Goal: Information Seeking & Learning: Learn about a topic

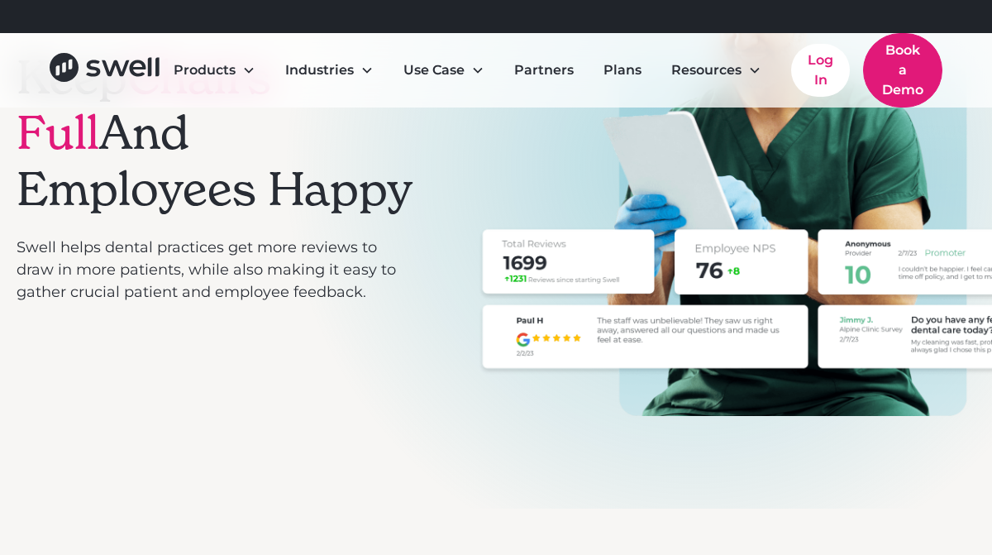
scroll to position [289, 0]
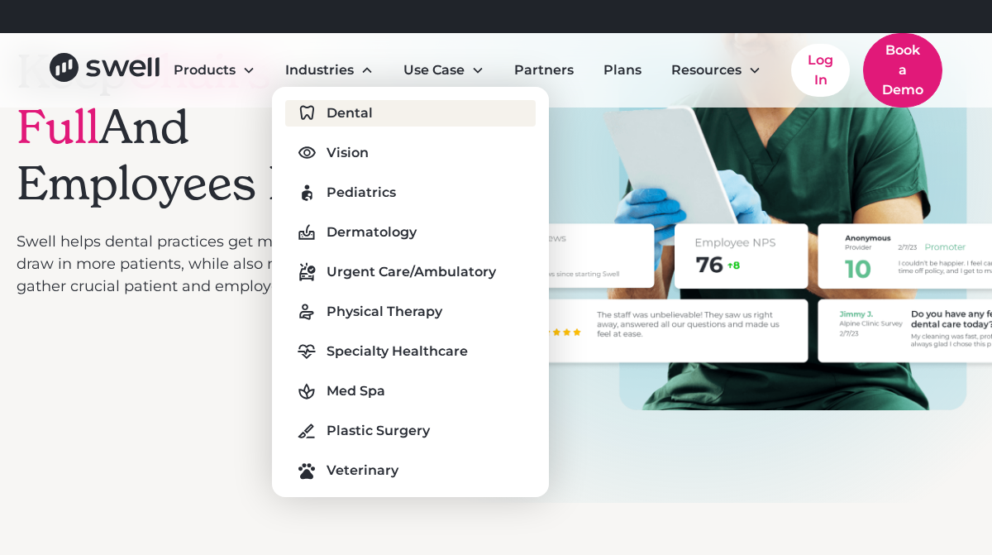
click at [340, 112] on div "Dental" at bounding box center [350, 113] width 46 height 20
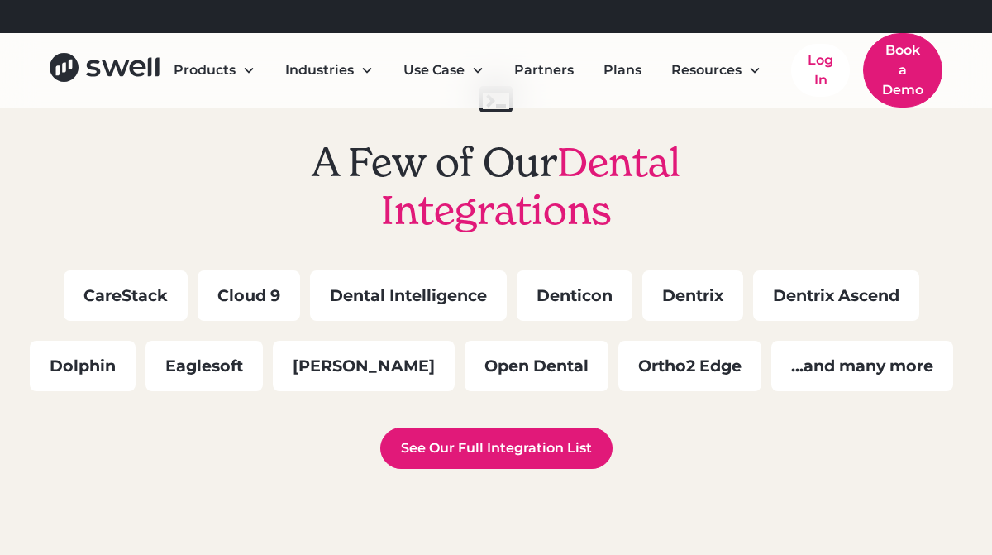
scroll to position [4698, 0]
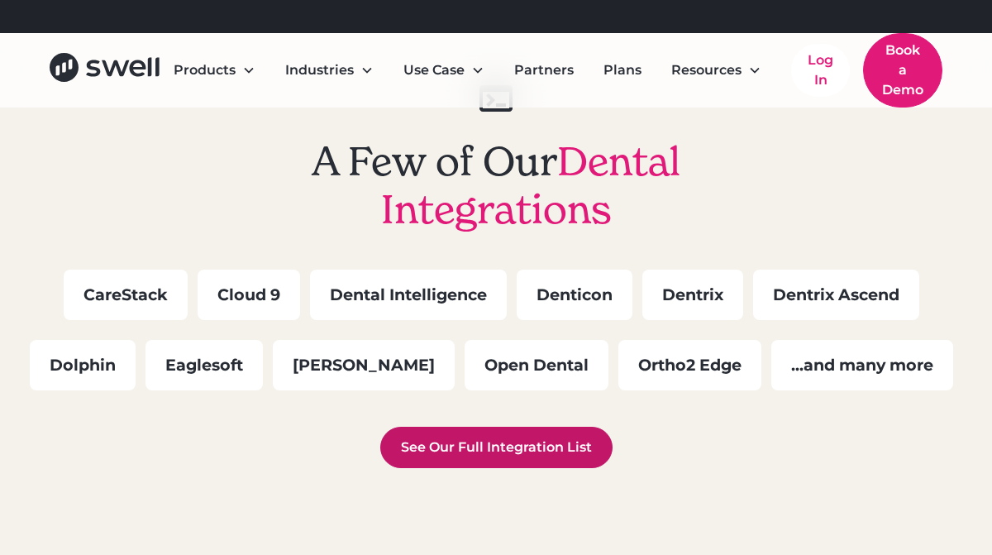
click at [520, 452] on link "See Our Full Integration List" at bounding box center [496, 447] width 232 height 41
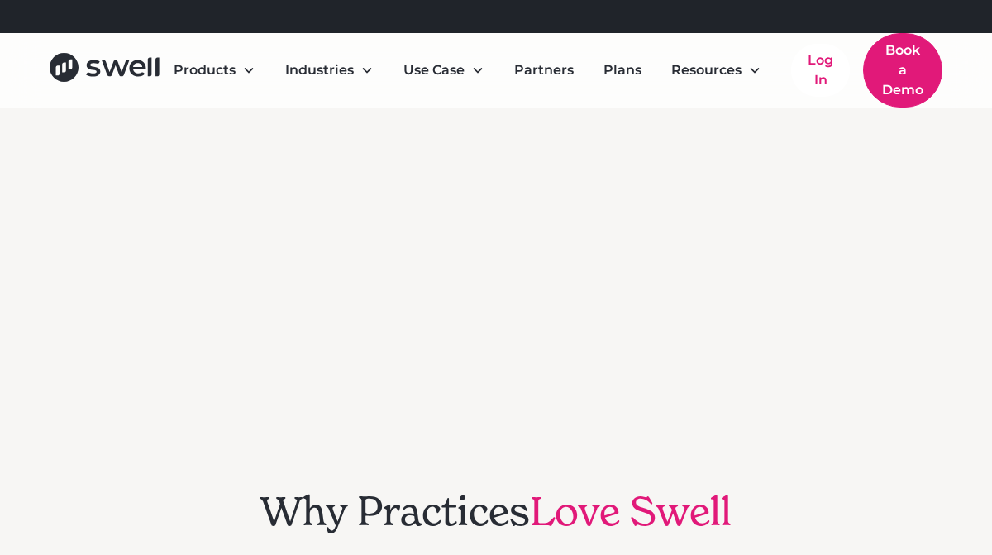
scroll to position [3644, 0]
